Goal: Task Accomplishment & Management: Manage account settings

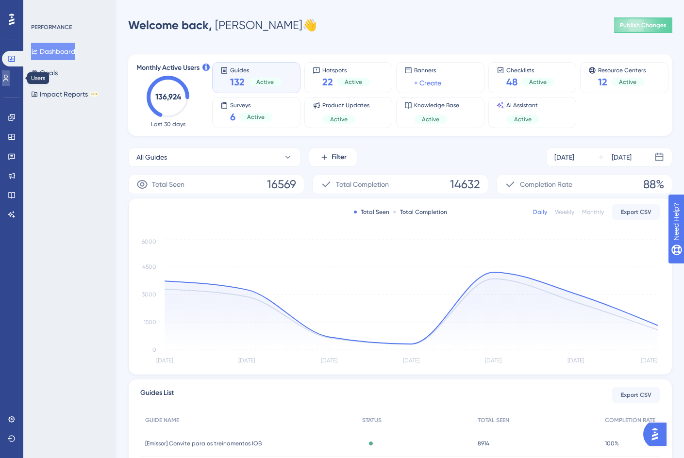
click at [10, 81] on icon at bounding box center [6, 78] width 8 height 8
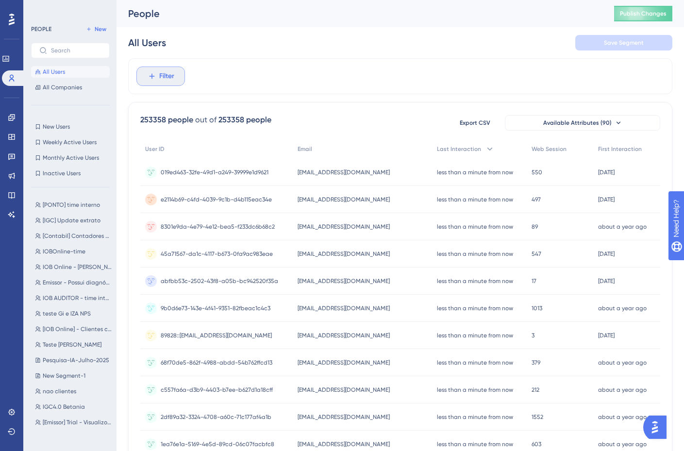
click at [161, 73] on span "Filter" at bounding box center [166, 76] width 15 height 12
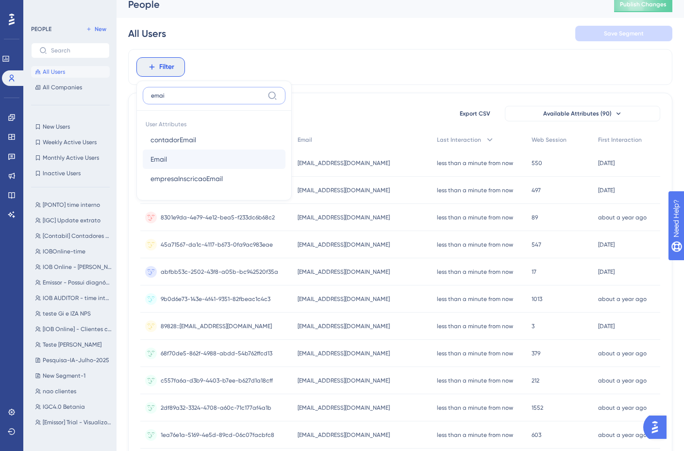
type input "emai"
click at [184, 162] on button "Email Email" at bounding box center [214, 159] width 143 height 19
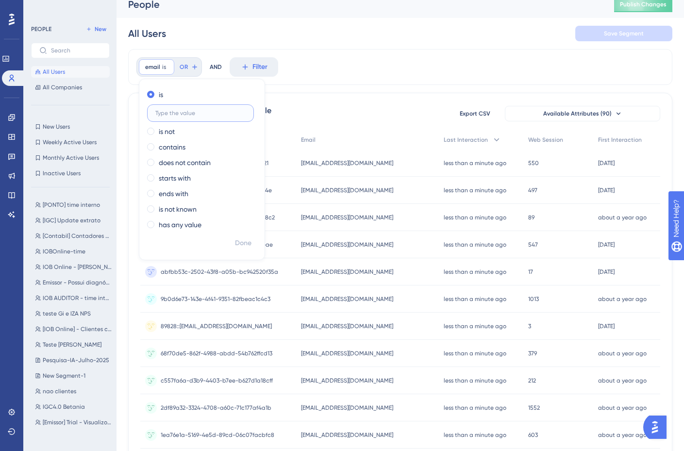
click at [175, 114] on input "text" at bounding box center [200, 113] width 90 height 7
paste input "[PERSON_NAME][EMAIL_ADDRESS][PERSON_NAME][DOMAIN_NAME]"
type input "[PERSON_NAME][EMAIL_ADDRESS][PERSON_NAME][DOMAIN_NAME]"
click at [242, 243] on span "Done" at bounding box center [243, 243] width 17 height 12
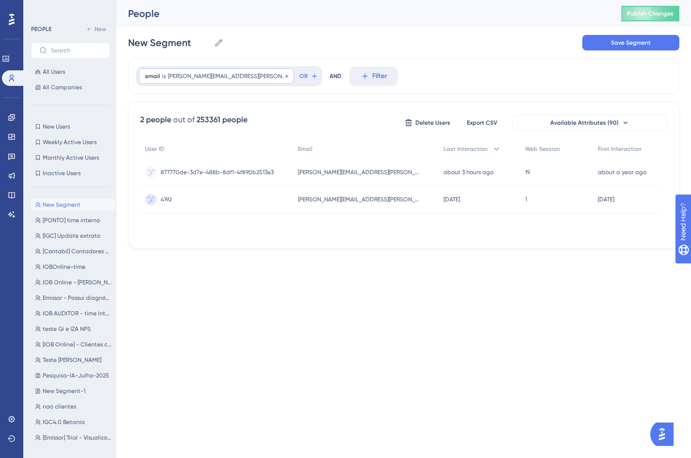
click at [219, 77] on span "[PERSON_NAME][EMAIL_ADDRESS][PERSON_NAME][DOMAIN_NAME]" at bounding box center [228, 76] width 120 height 8
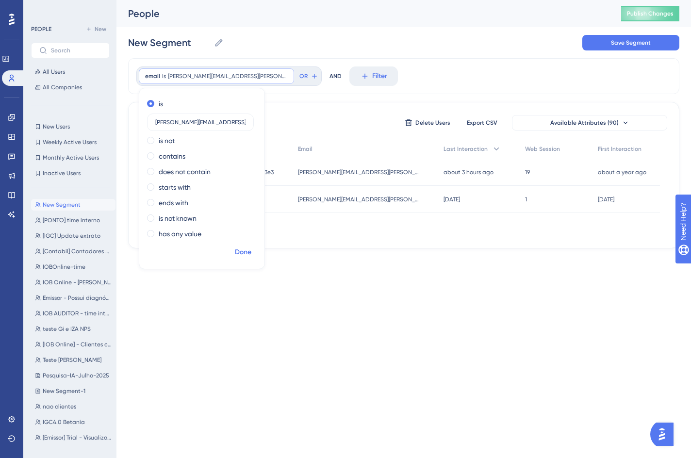
click at [239, 251] on span "Done" at bounding box center [243, 253] width 17 height 12
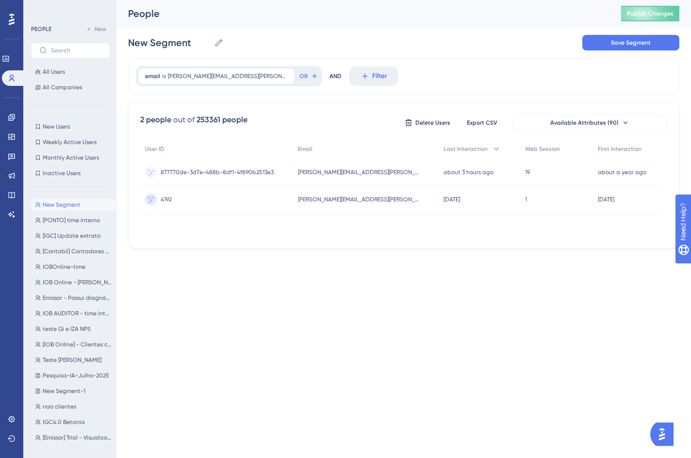
click at [234, 171] on span "877770de-3d7e-488b-8df1-4f890b2513e3" at bounding box center [217, 172] width 113 height 8
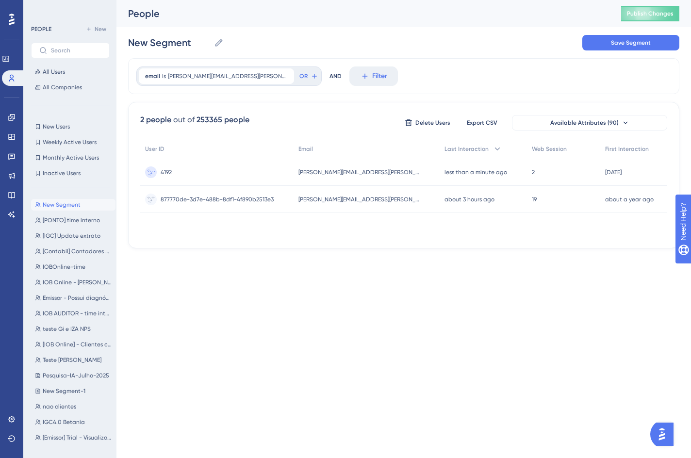
click at [242, 181] on div "4192 4192" at bounding box center [216, 172] width 153 height 27
click at [224, 75] on span "[PERSON_NAME][EMAIL_ADDRESS][PERSON_NAME][DOMAIN_NAME]" at bounding box center [228, 76] width 120 height 8
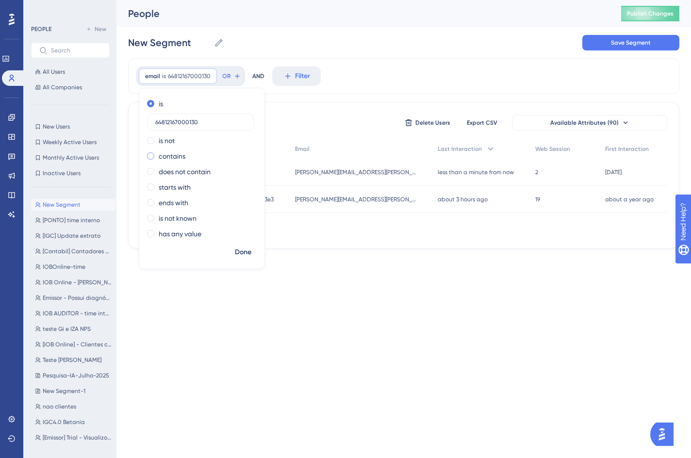
type input "64812167000130"
click at [163, 162] on label "contains" at bounding box center [172, 157] width 27 height 12
click at [245, 253] on span "Done" at bounding box center [243, 253] width 17 height 12
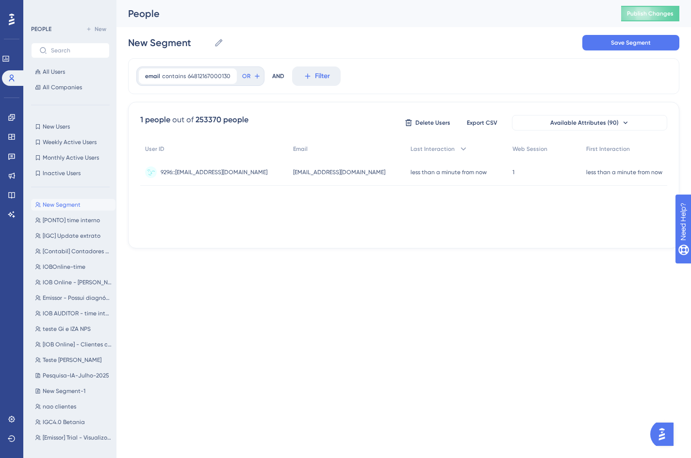
click at [563, 174] on div "1 1" at bounding box center [545, 172] width 74 height 27
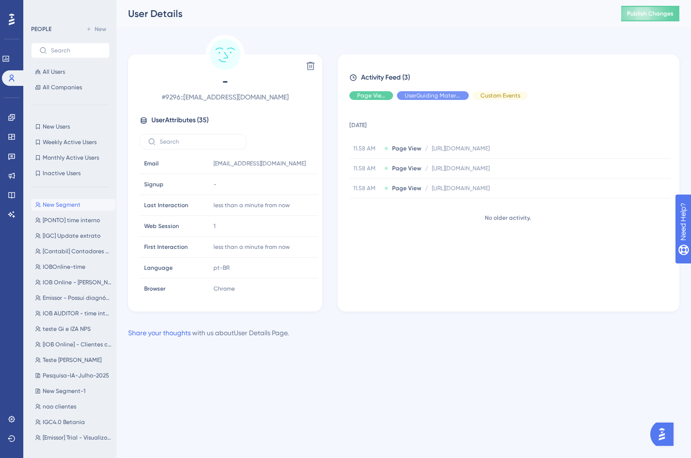
click at [384, 287] on div "[DATE] 11.58 AM Page View / [URL][DOMAIN_NAME] [URL][DOMAIN_NAME] 11.58 AM Page…" at bounding box center [513, 202] width 326 height 188
click at [464, 22] on div "User Details Publish Changes" at bounding box center [404, 13] width 575 height 27
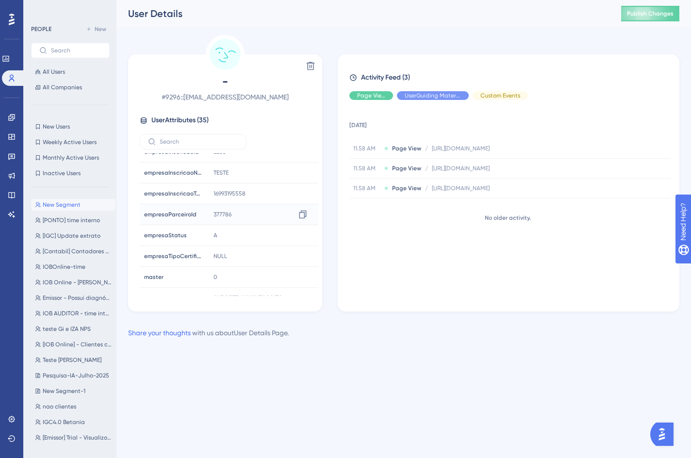
scroll to position [486, 0]
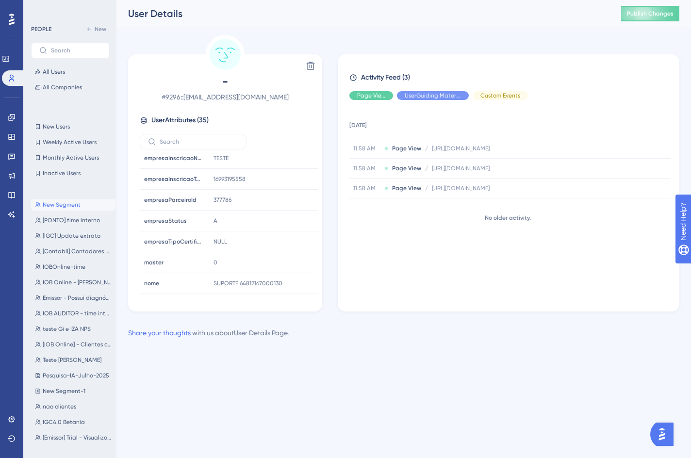
click at [231, 370] on html "Performance Users Engagement Widgets Feedback Product Updates Knowledge Base AI…" at bounding box center [345, 185] width 691 height 370
click at [437, 43] on div "Delete - # 9296::[EMAIL_ADDRESS][DOMAIN_NAME] User Attributes ( 35 ) Email Emai…" at bounding box center [404, 173] width 552 height 277
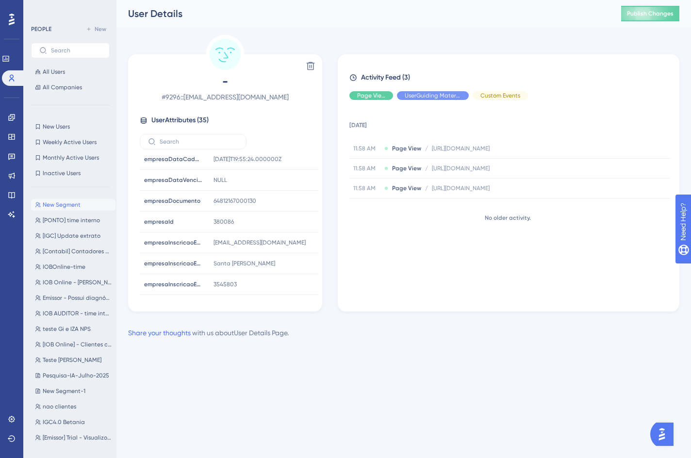
click at [371, 51] on div "Delete - # 9296::[EMAIL_ADDRESS][DOMAIN_NAME] User Attributes ( 35 ) Email Emai…" at bounding box center [404, 173] width 552 height 277
